Goal: Task Accomplishment & Management: Manage account settings

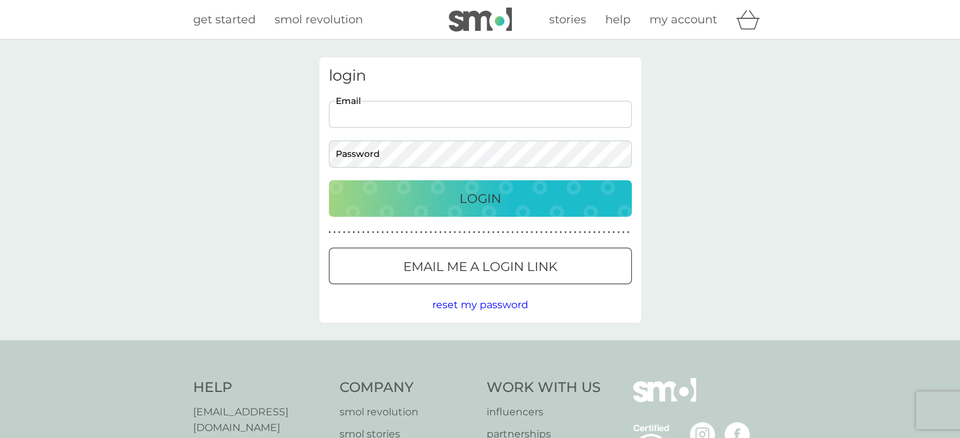
click at [465, 112] on input "Email" at bounding box center [480, 114] width 303 height 27
type input "ormondeandmax@hotmail.com"
click at [329, 180] on button "Login" at bounding box center [480, 198] width 303 height 37
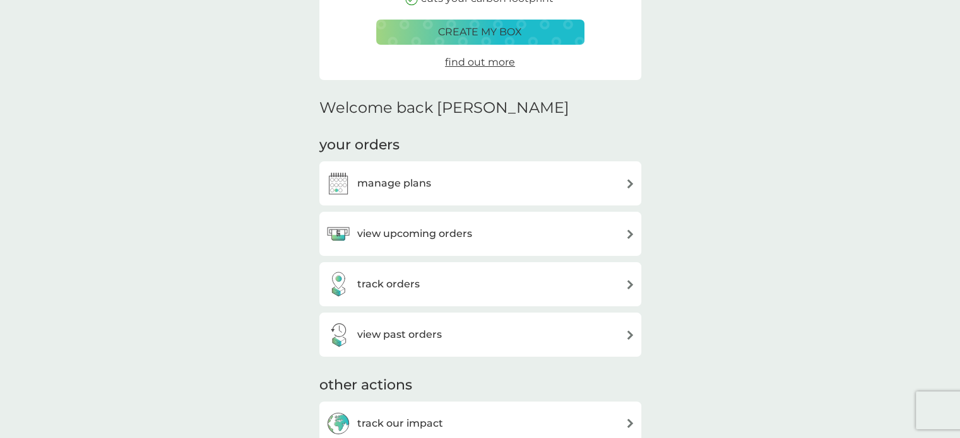
scroll to position [252, 0]
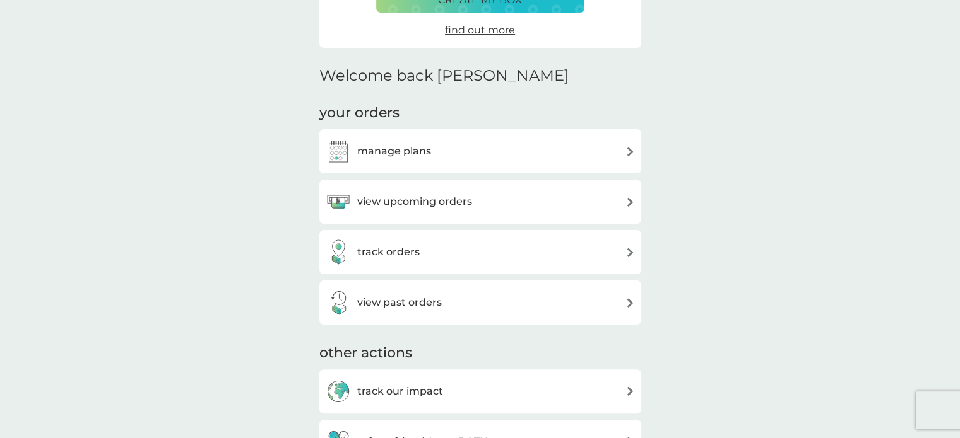
click at [562, 203] on div "view upcoming orders" at bounding box center [480, 201] width 309 height 25
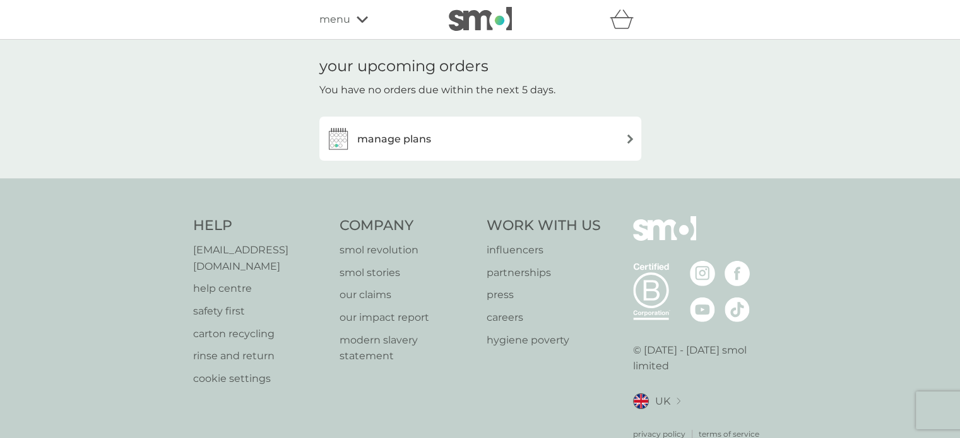
click at [480, 149] on div "manage plans" at bounding box center [480, 138] width 309 height 25
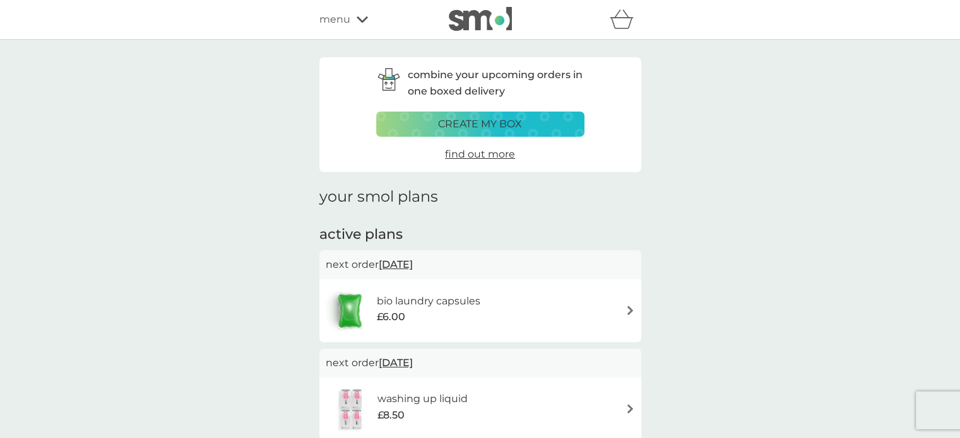
scroll to position [252, 0]
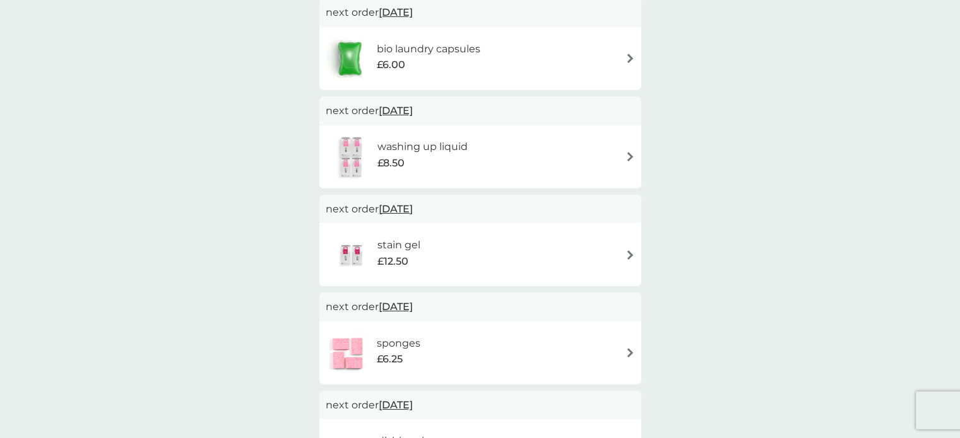
click at [473, 155] on div "washing up liquid £8.50" at bounding box center [428, 156] width 103 height 35
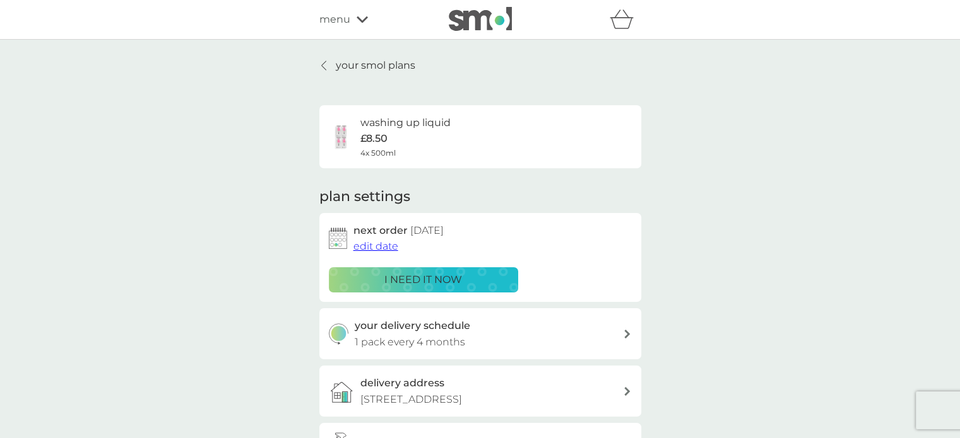
click at [464, 281] on div "i need it now" at bounding box center [423, 280] width 173 height 16
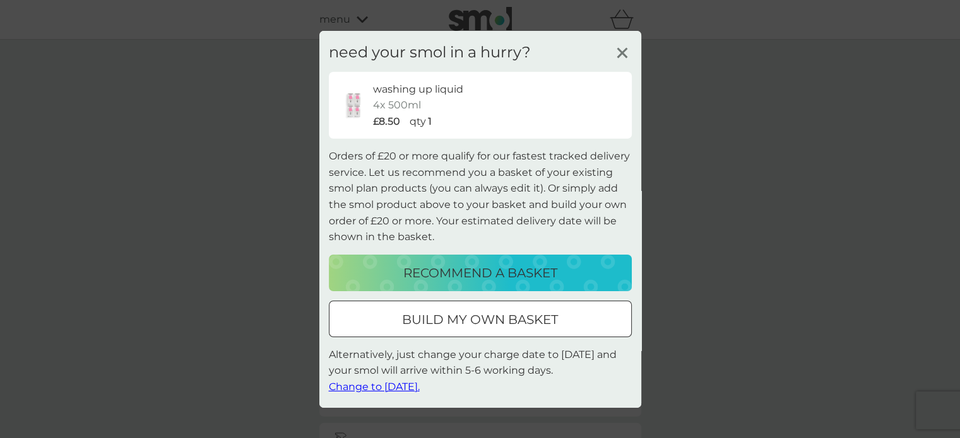
click at [620, 50] on line at bounding box center [621, 52] width 9 height 9
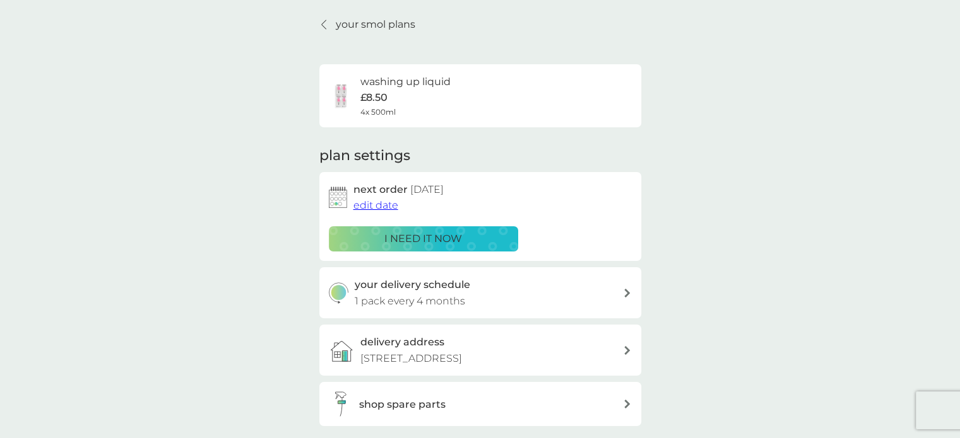
scroll to position [63, 0]
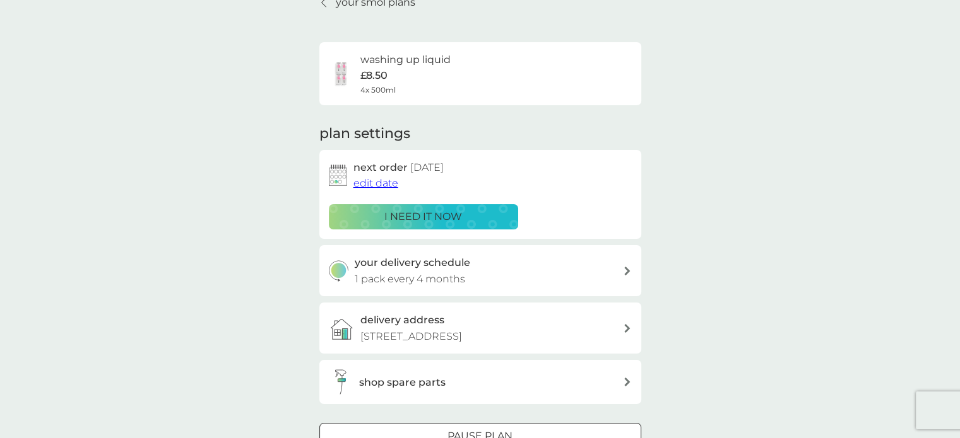
click at [627, 274] on icon at bounding box center [627, 271] width 6 height 9
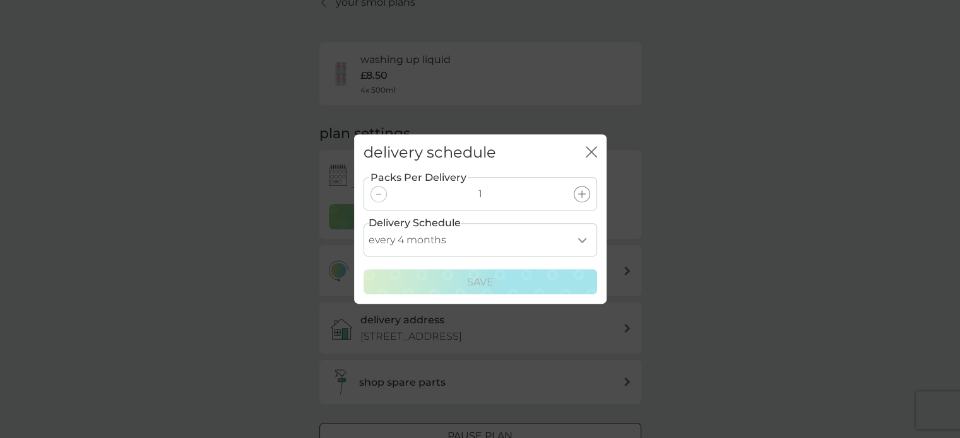
click at [579, 247] on select "every 1 month every 2 months every 3 months every 4 months every 5 months every…" at bounding box center [479, 239] width 233 height 33
select select "3"
click at [363, 223] on select "every 1 month every 2 months every 3 months every 4 months every 5 months every…" at bounding box center [479, 239] width 233 height 33
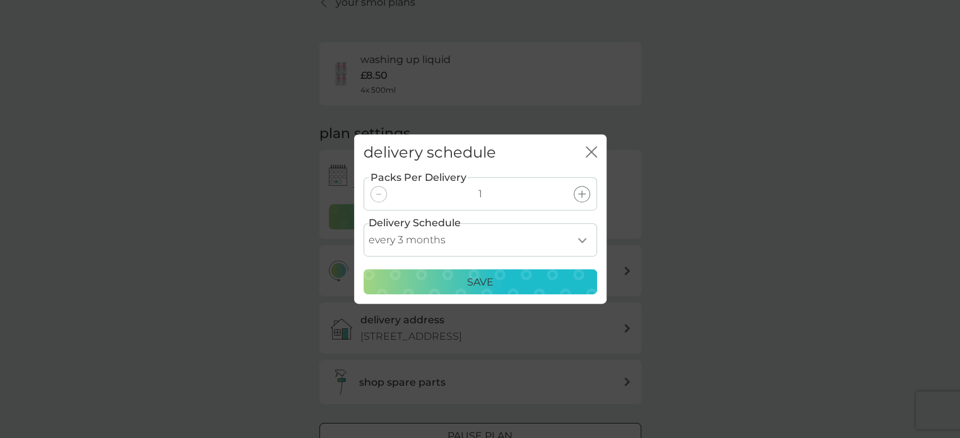
click at [521, 279] on div "Save" at bounding box center [480, 282] width 217 height 16
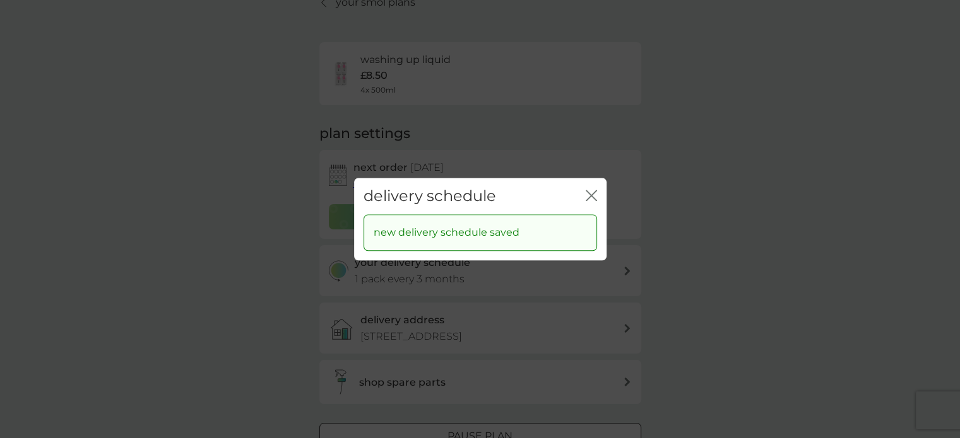
click at [587, 198] on icon "close" at bounding box center [590, 195] width 11 height 11
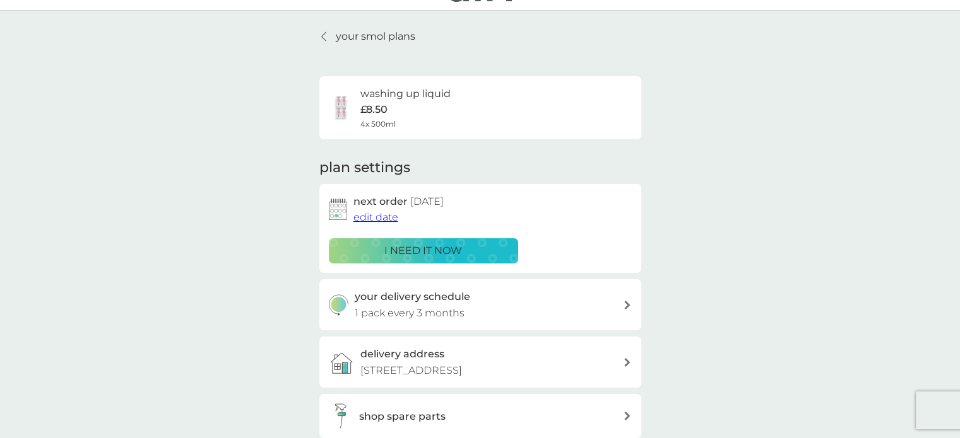
scroll to position [0, 0]
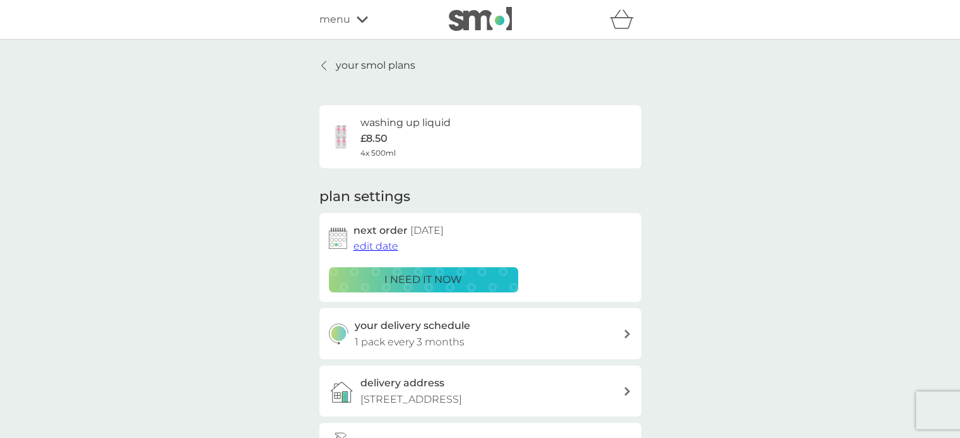
click at [382, 247] on span "edit date" at bounding box center [375, 246] width 45 height 12
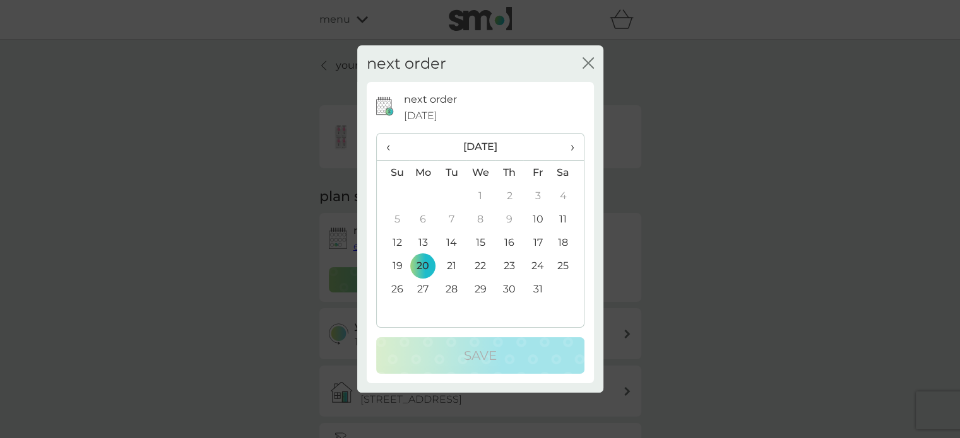
click at [420, 235] on td "13" at bounding box center [423, 242] width 29 height 23
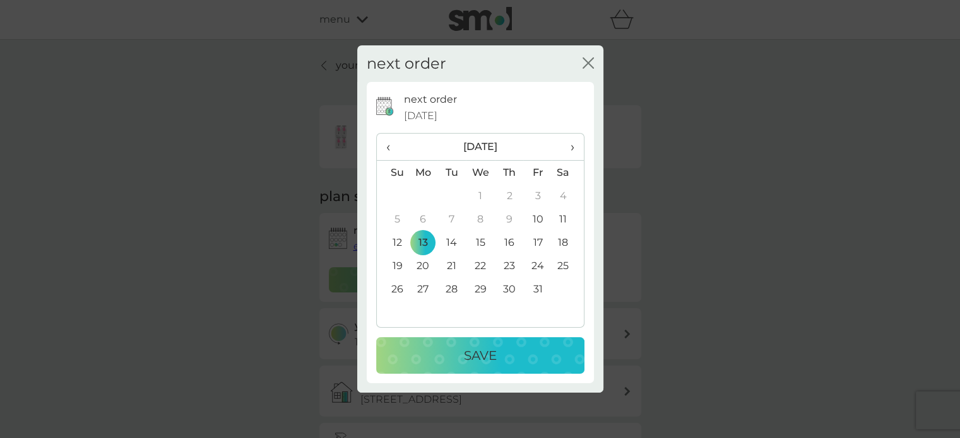
click at [480, 362] on p "Save" at bounding box center [480, 356] width 33 height 20
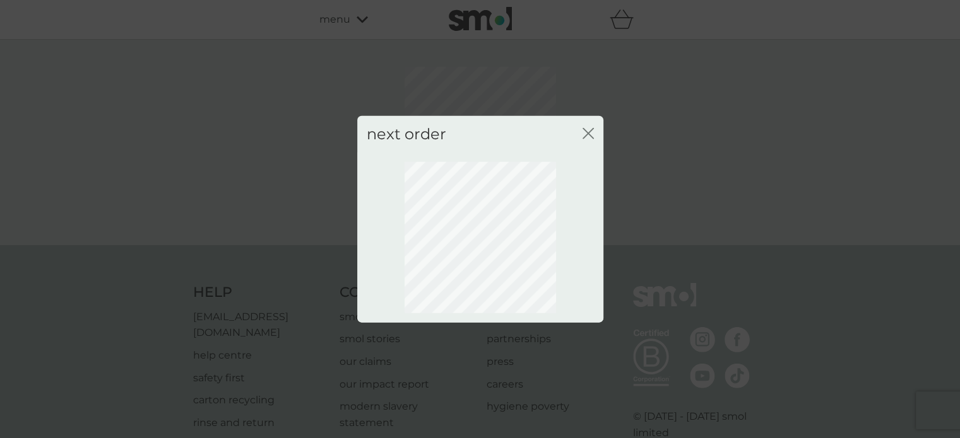
click at [586, 134] on icon "close" at bounding box center [585, 133] width 5 height 10
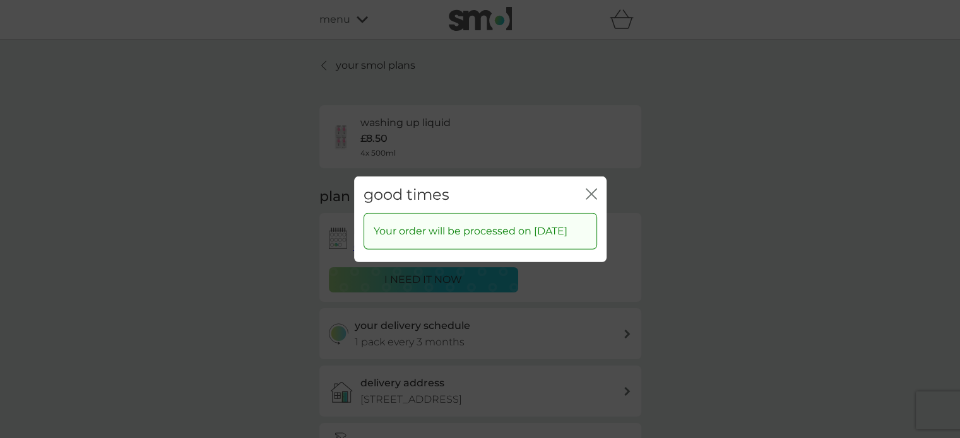
click at [588, 188] on icon "close" at bounding box center [590, 193] width 11 height 11
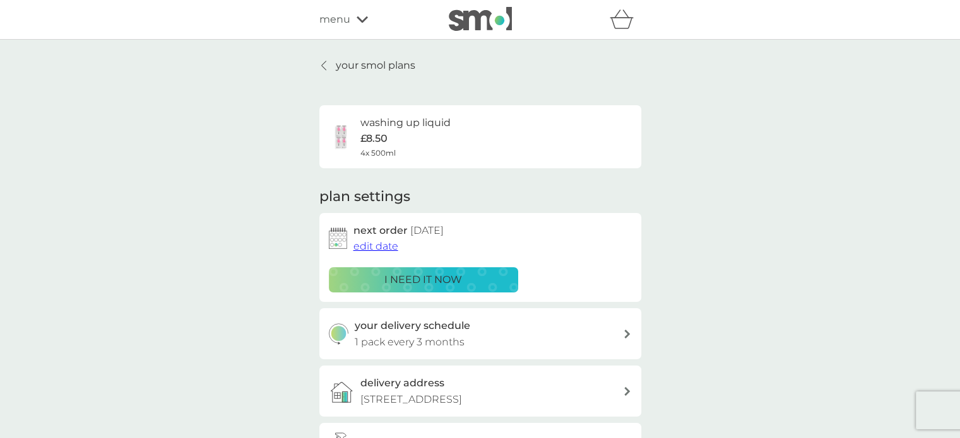
click at [348, 62] on p "your smol plans" at bounding box center [375, 65] width 79 height 16
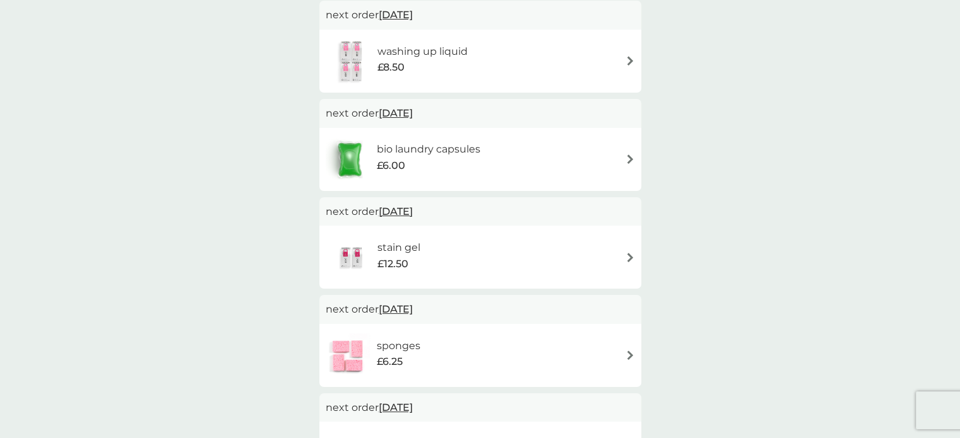
scroll to position [252, 0]
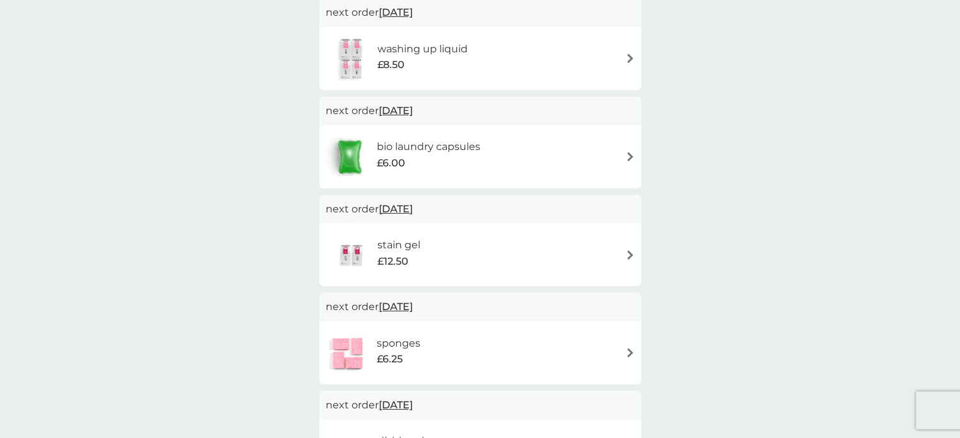
click at [416, 151] on h6 "bio laundry capsules" at bounding box center [428, 147] width 103 height 16
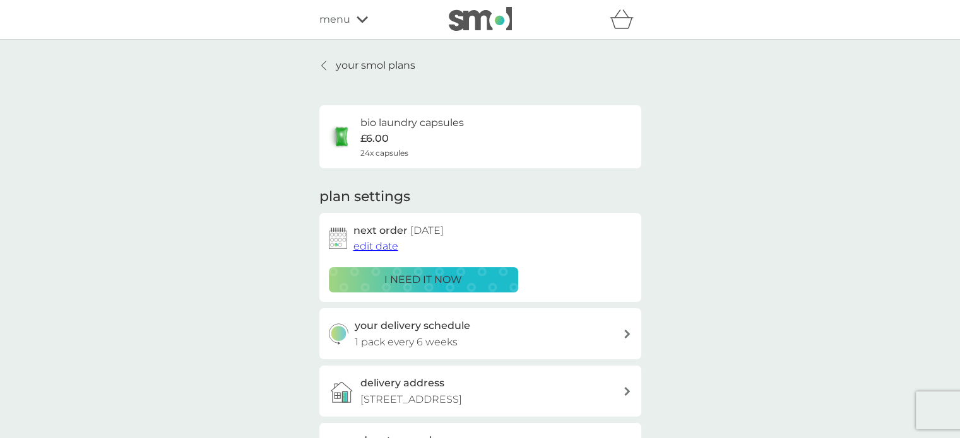
click at [378, 244] on span "edit date" at bounding box center [375, 246] width 45 height 12
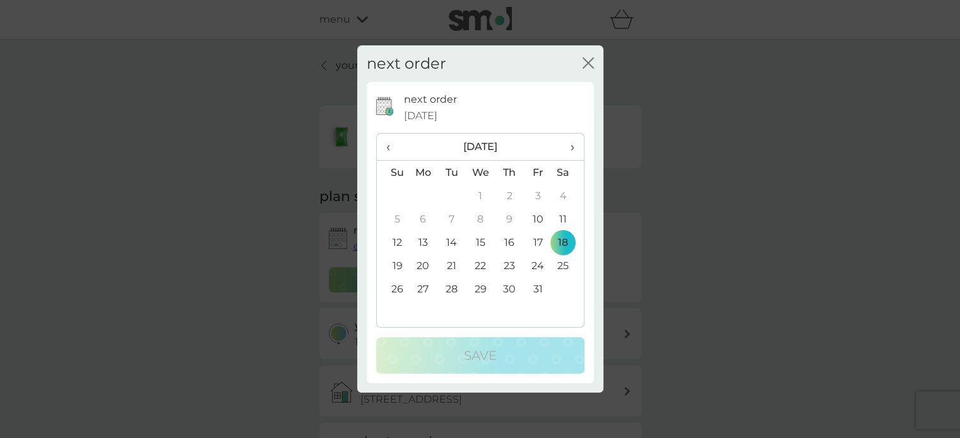
click at [421, 240] on td "13" at bounding box center [423, 242] width 29 height 23
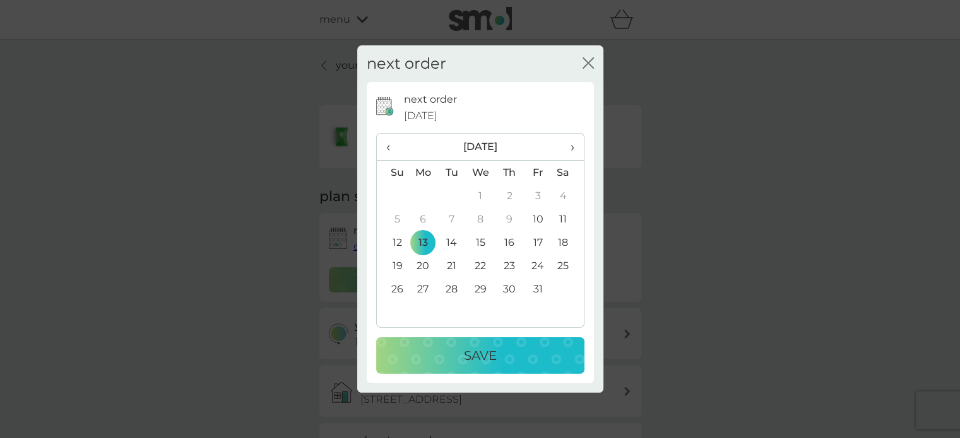
click at [470, 353] on p "Save" at bounding box center [480, 356] width 33 height 20
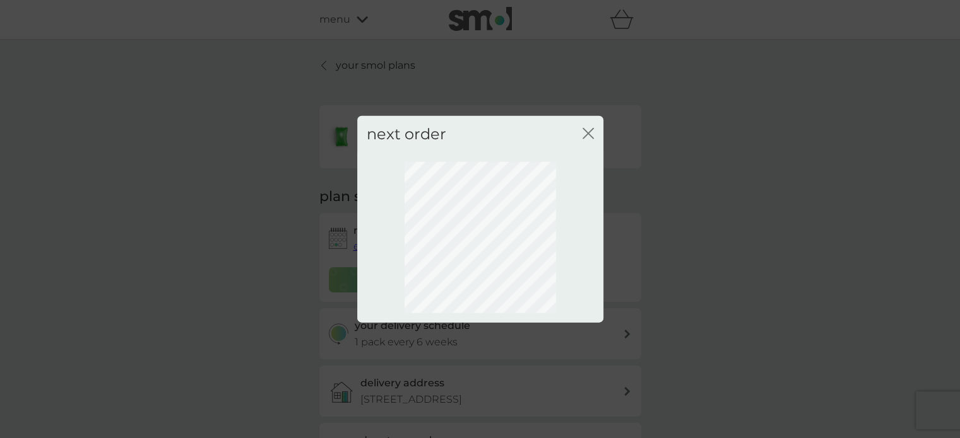
click at [589, 133] on icon "close" at bounding box center [587, 132] width 11 height 11
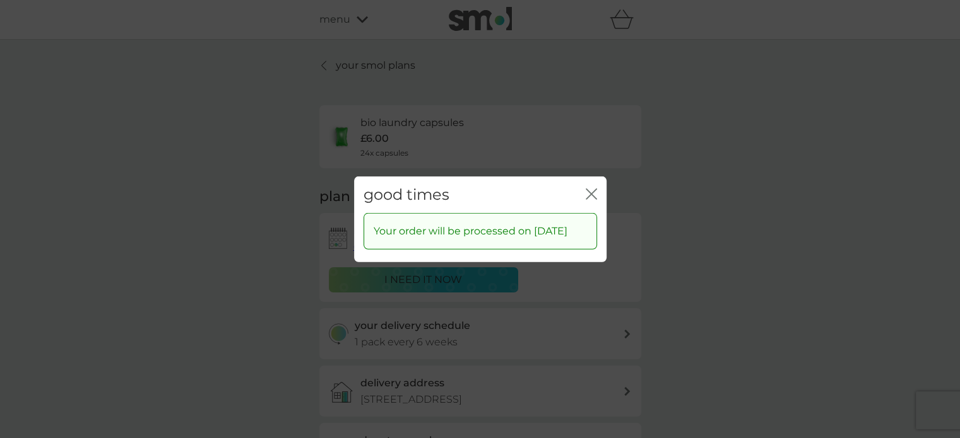
click at [591, 189] on icon "close" at bounding box center [593, 194] width 5 height 10
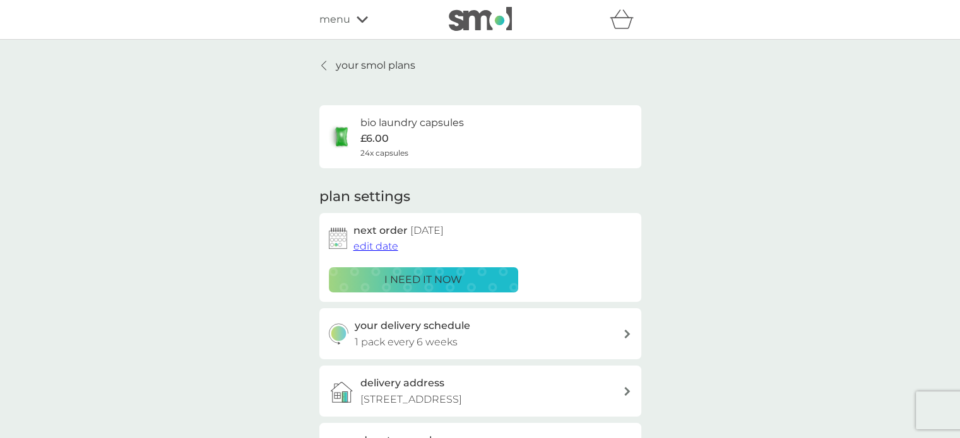
click at [337, 61] on p "your smol plans" at bounding box center [375, 65] width 79 height 16
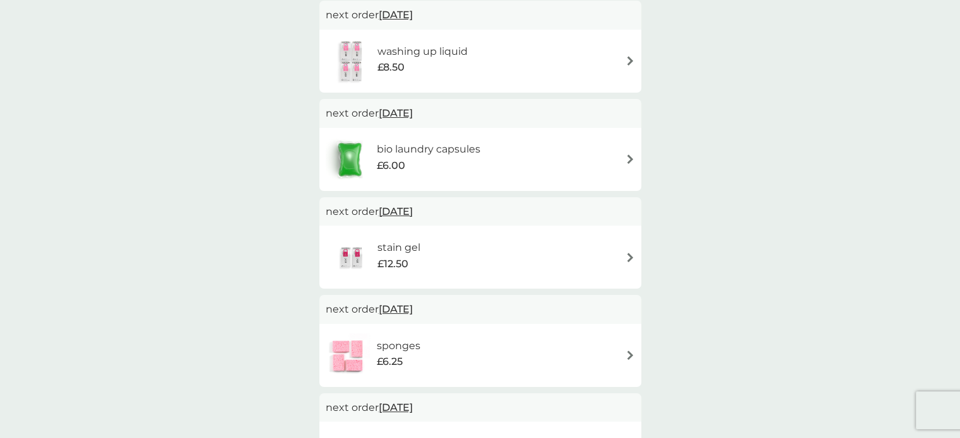
scroll to position [252, 0]
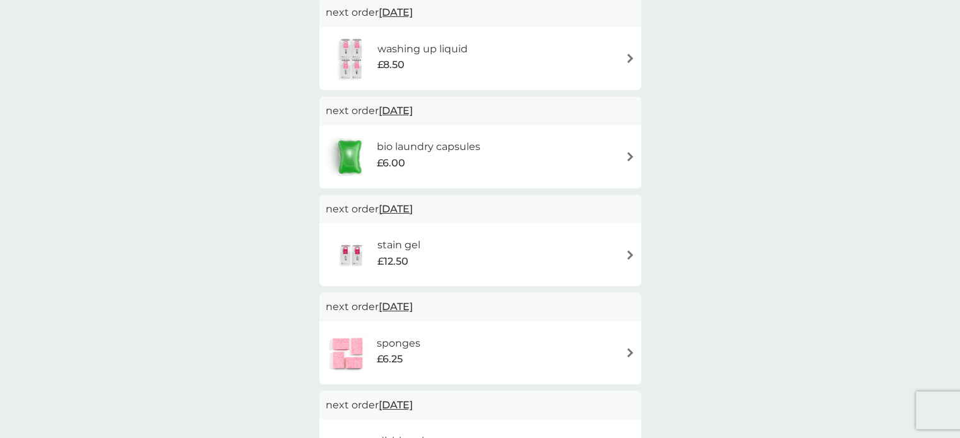
click at [449, 256] on div "stain gel £12.50" at bounding box center [480, 255] width 309 height 44
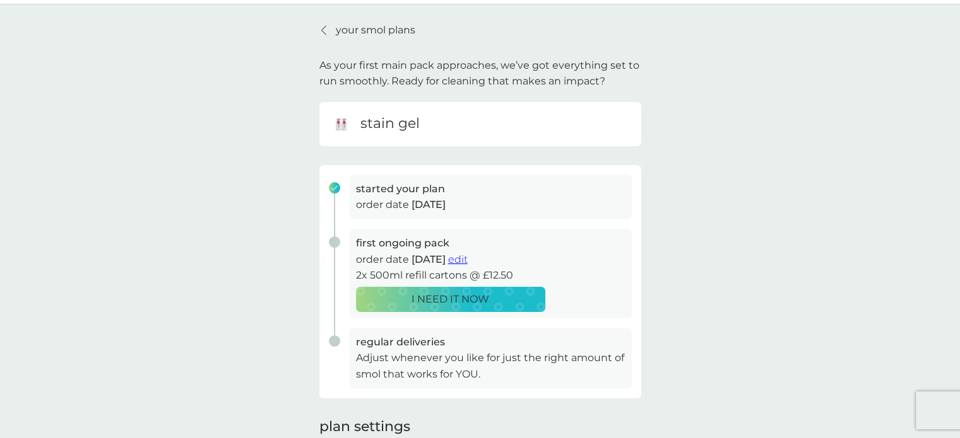
scroll to position [63, 0]
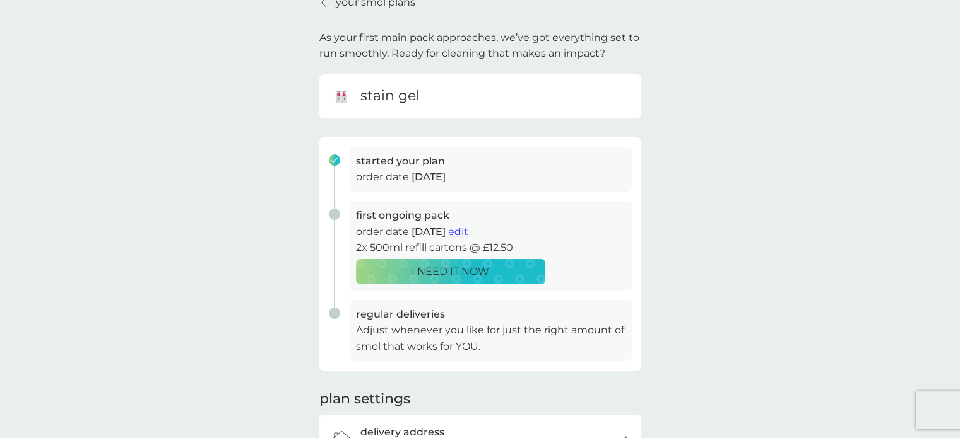
click at [468, 232] on span "edit" at bounding box center [458, 232] width 20 height 12
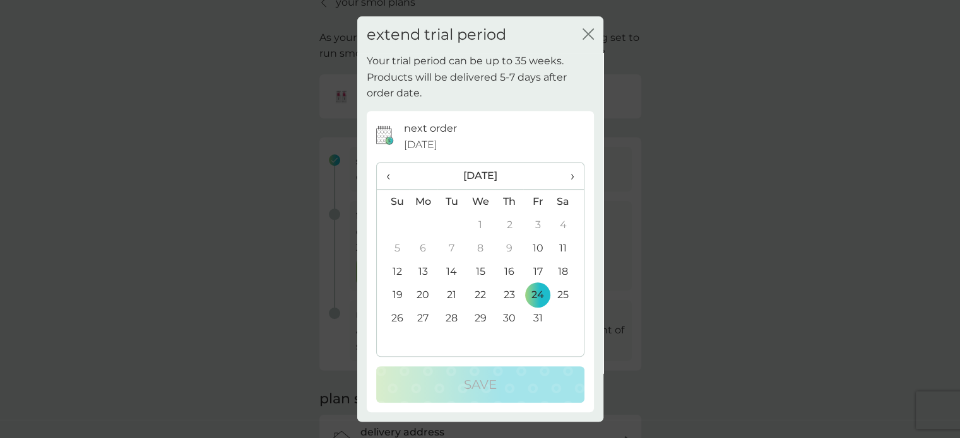
click at [574, 177] on th "›" at bounding box center [567, 176] width 32 height 27
click at [567, 180] on span "›" at bounding box center [567, 176] width 13 height 26
click at [423, 275] on td "15" at bounding box center [423, 271] width 29 height 23
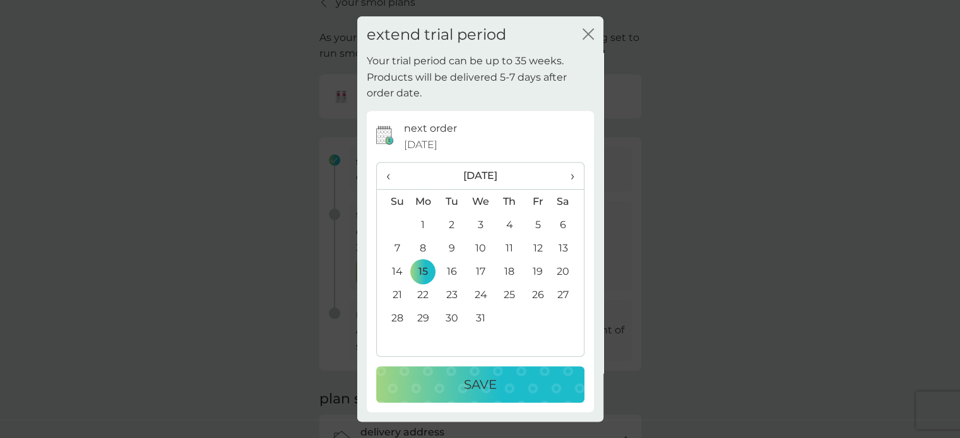
click at [520, 396] on button "Save" at bounding box center [480, 385] width 208 height 37
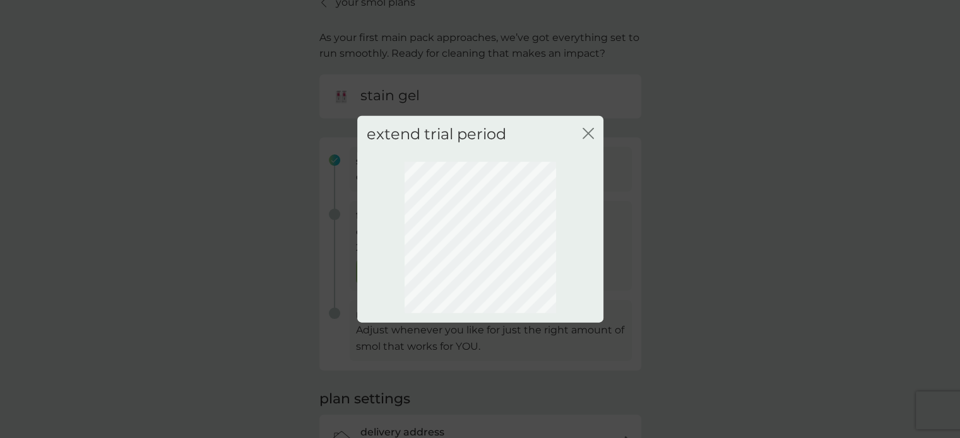
click at [584, 134] on icon "close" at bounding box center [587, 132] width 11 height 11
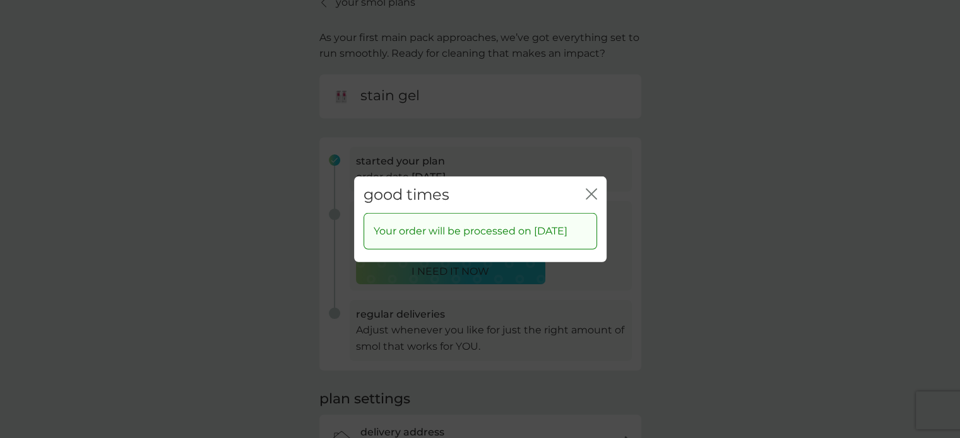
click at [591, 189] on icon "close" at bounding box center [593, 194] width 5 height 10
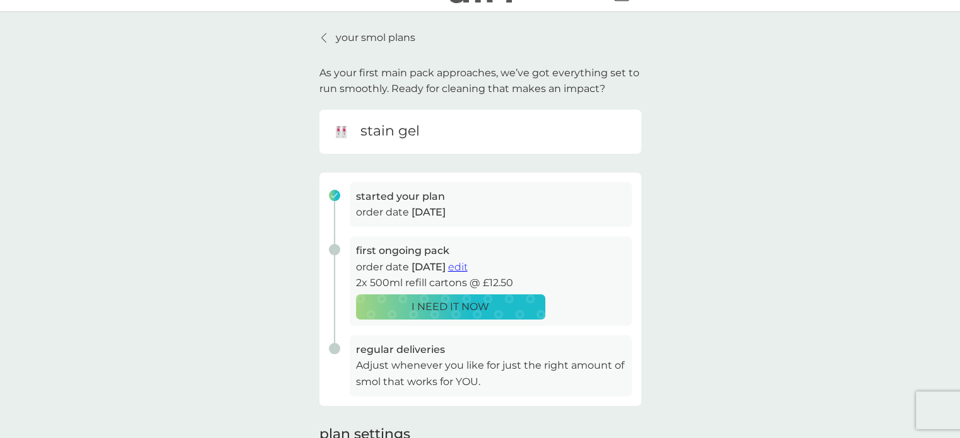
scroll to position [0, 0]
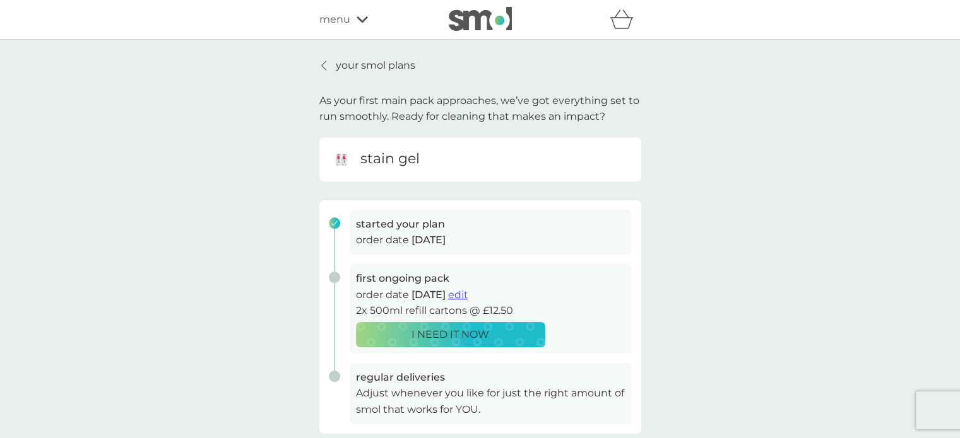
click at [355, 64] on p "your smol plans" at bounding box center [375, 65] width 79 height 16
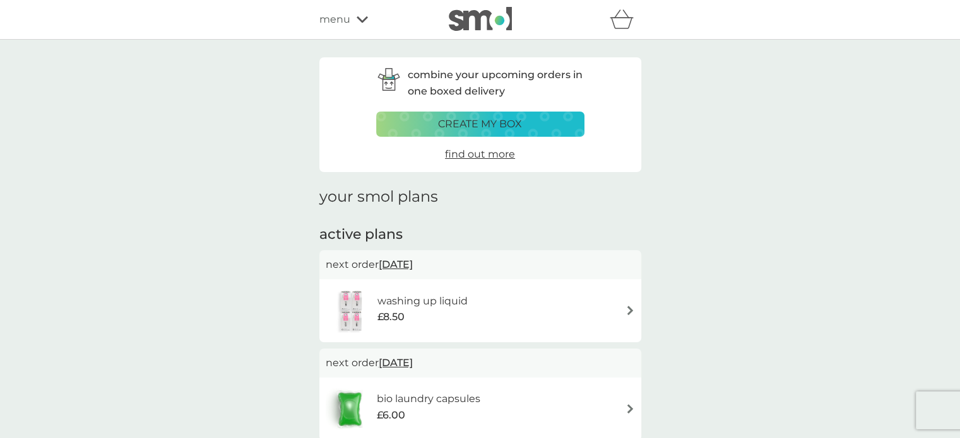
click at [362, 18] on icon at bounding box center [361, 20] width 11 height 8
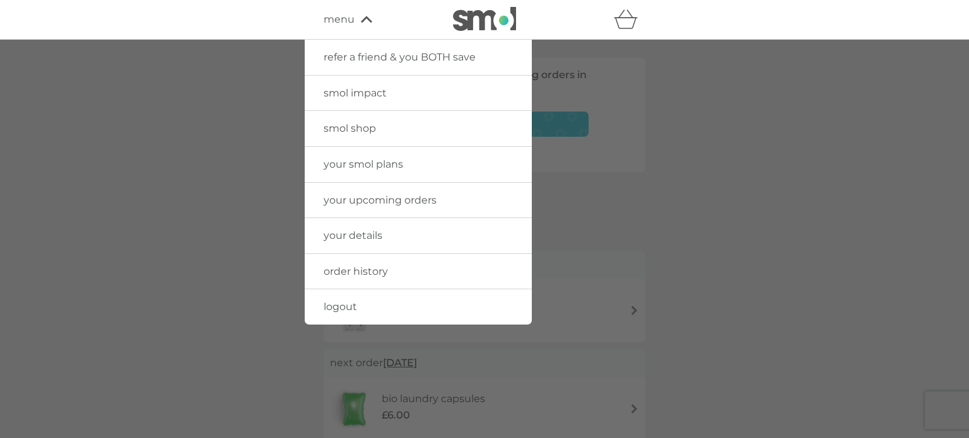
click at [358, 131] on span "smol shop" at bounding box center [350, 128] width 52 height 12
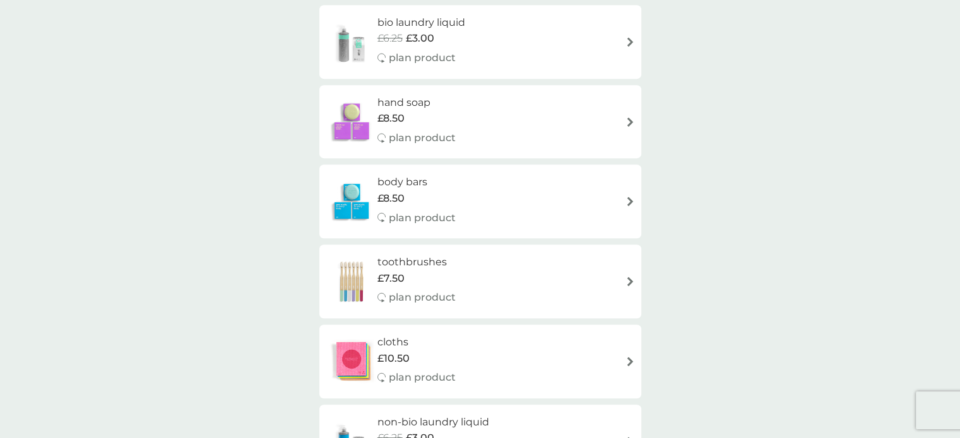
scroll to position [694, 0]
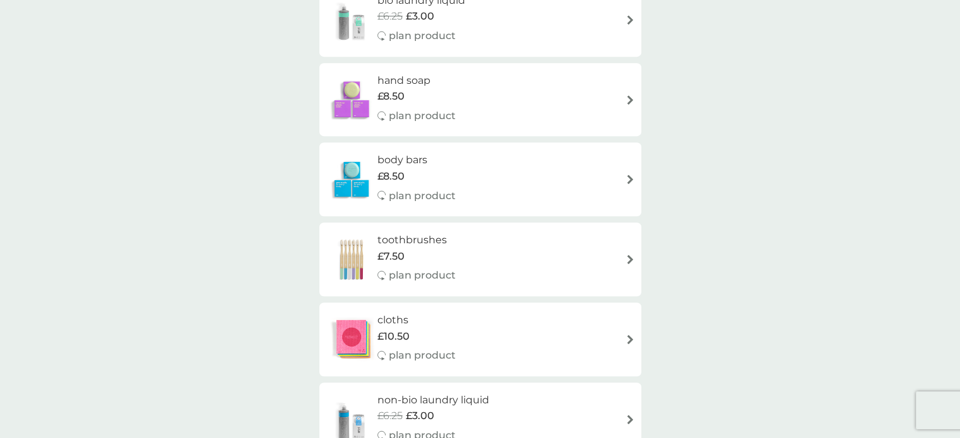
click at [400, 93] on span "£8.50" at bounding box center [390, 96] width 27 height 16
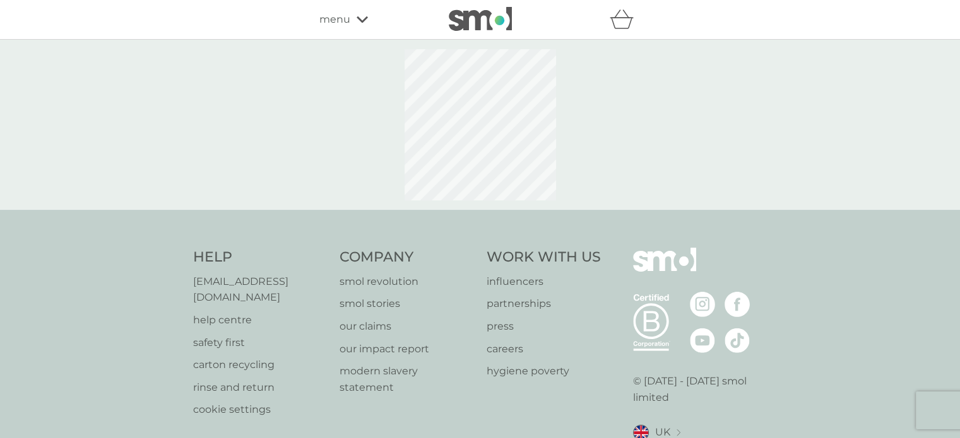
select select "91"
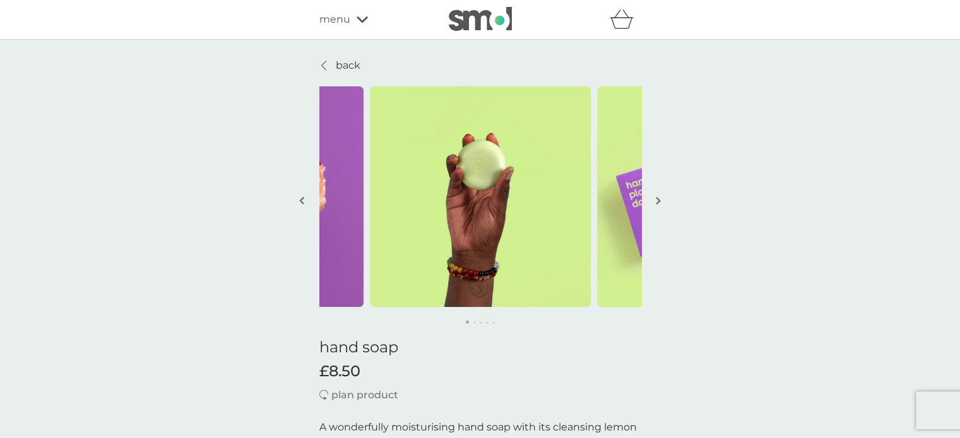
click at [344, 65] on p "back" at bounding box center [348, 65] width 25 height 16
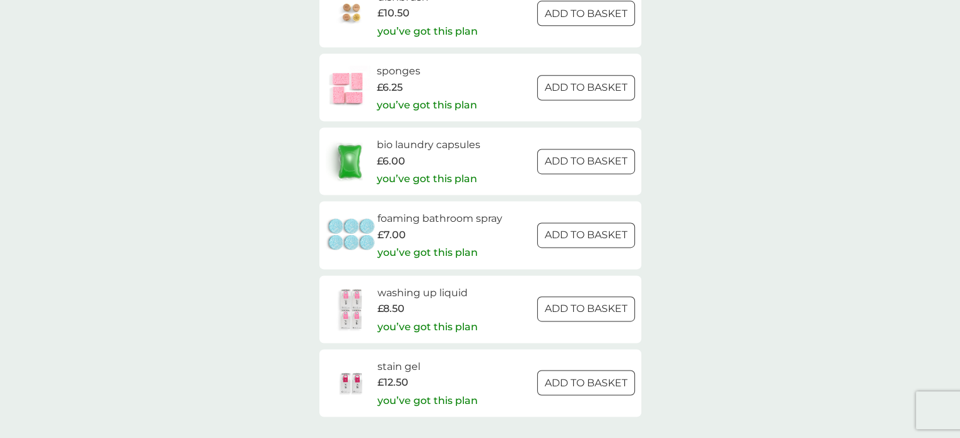
scroll to position [1767, 0]
